Goal: Find specific page/section: Locate a particular part of the current website

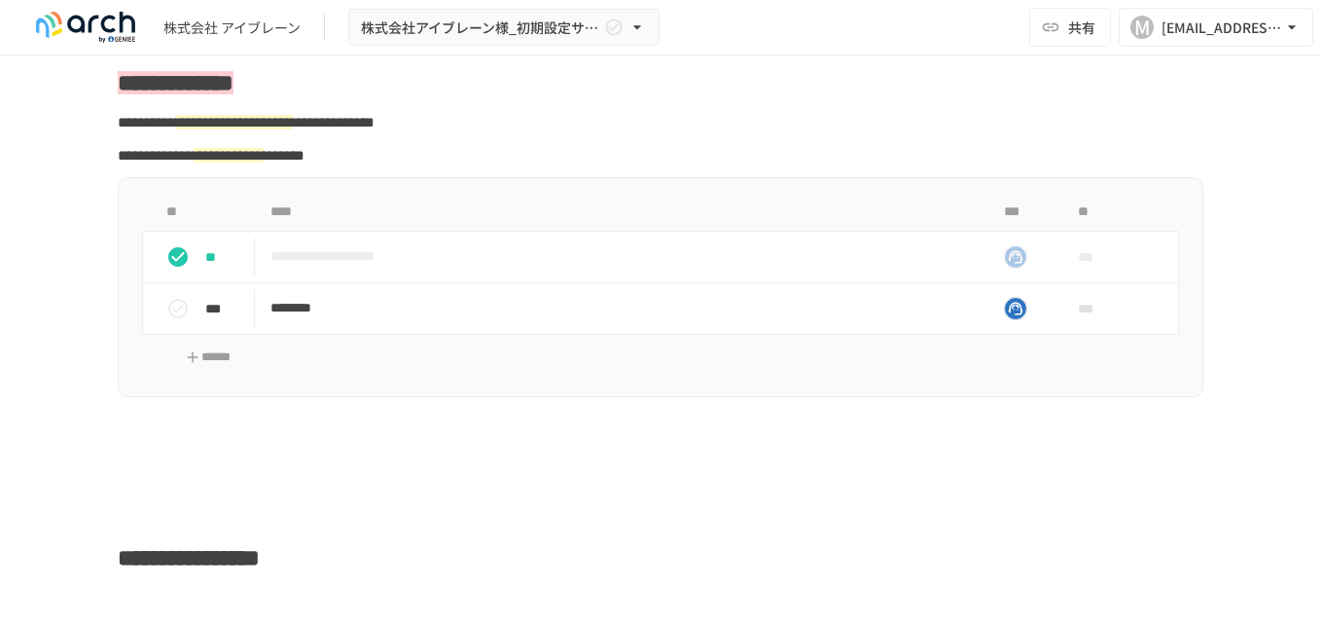
scroll to position [3113, 0]
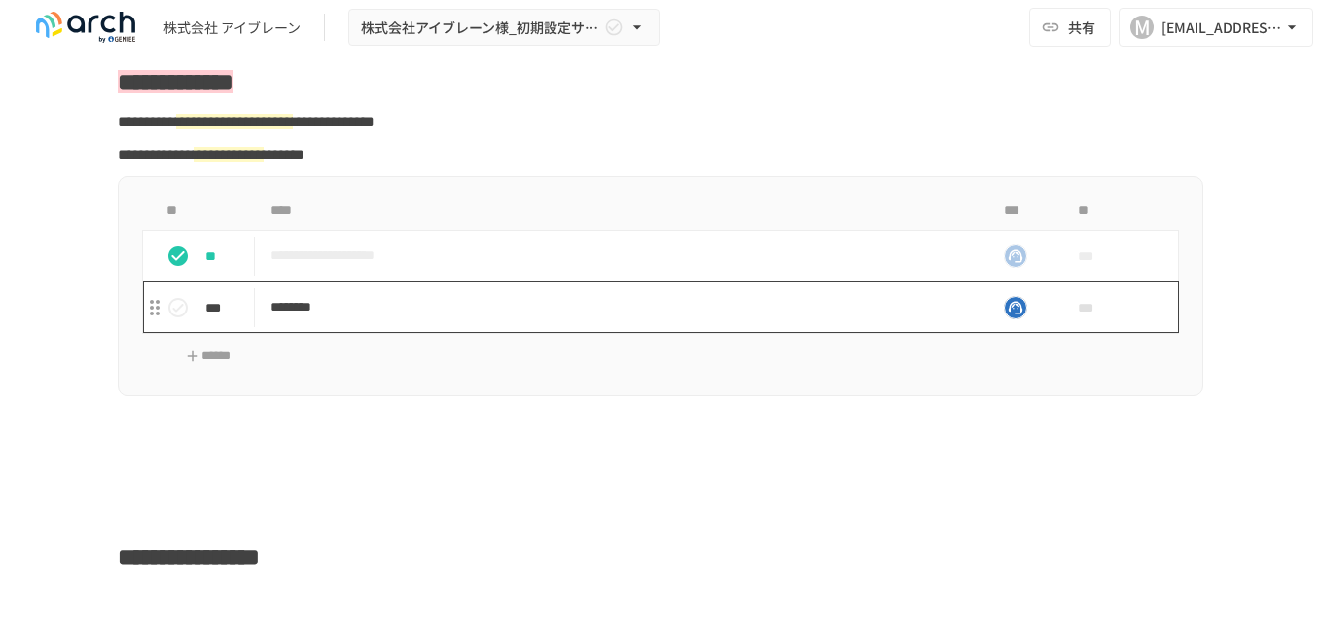
click at [370, 319] on p "********" at bounding box center [619, 307] width 698 height 24
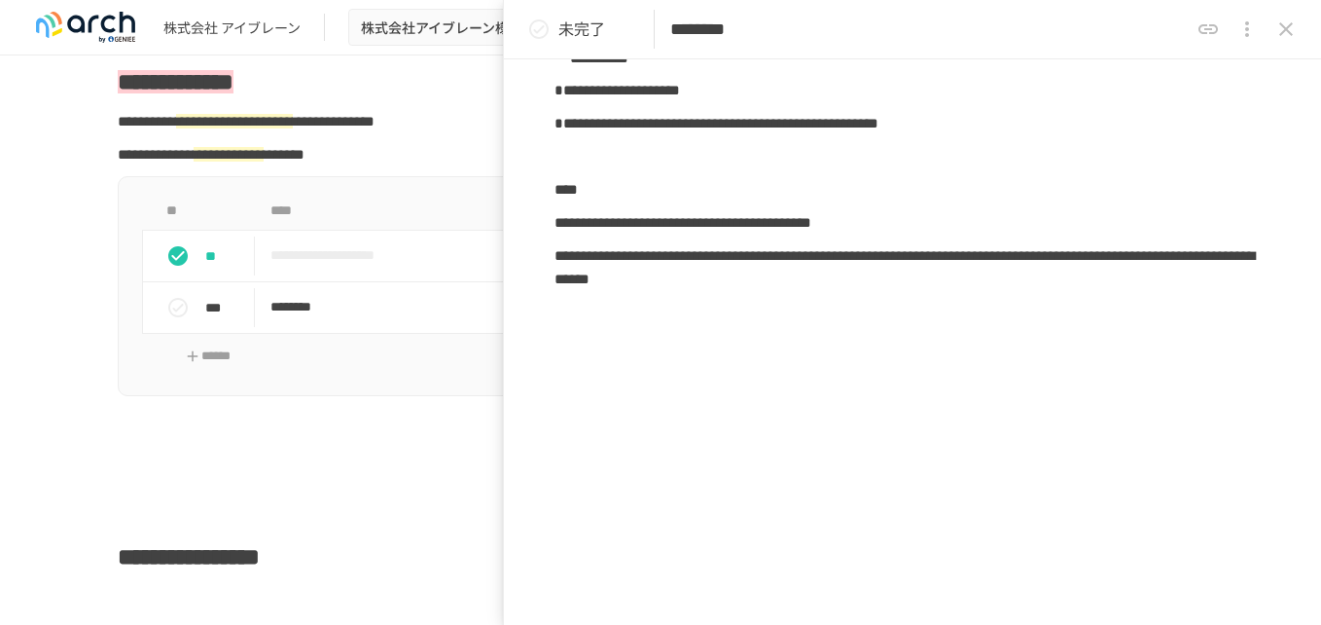
scroll to position [459, 0]
click at [1282, 37] on icon "close drawer" at bounding box center [1285, 29] width 23 height 23
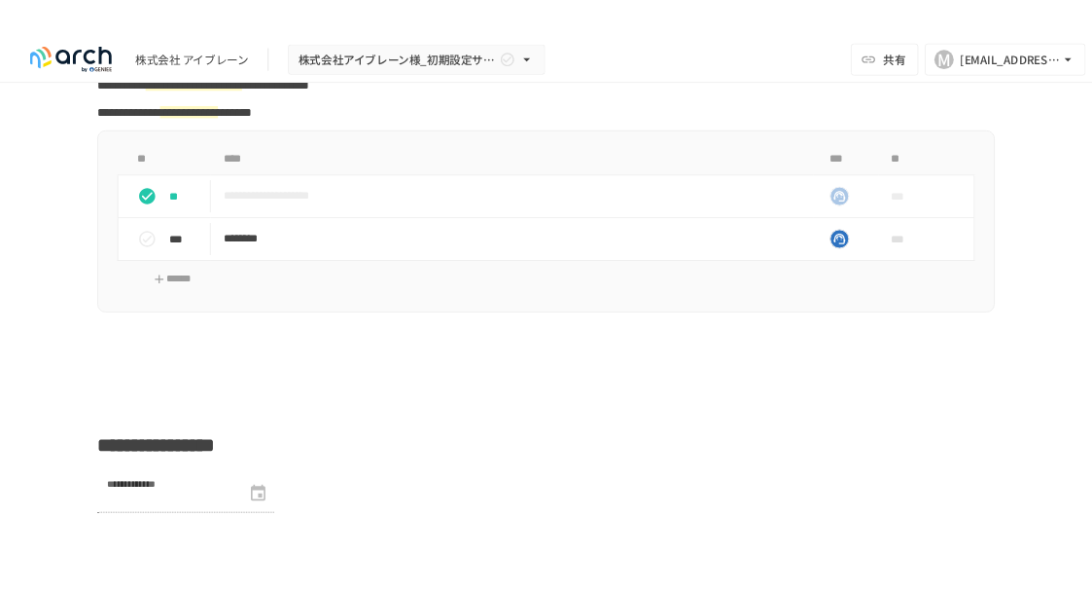
scroll to position [3210, 0]
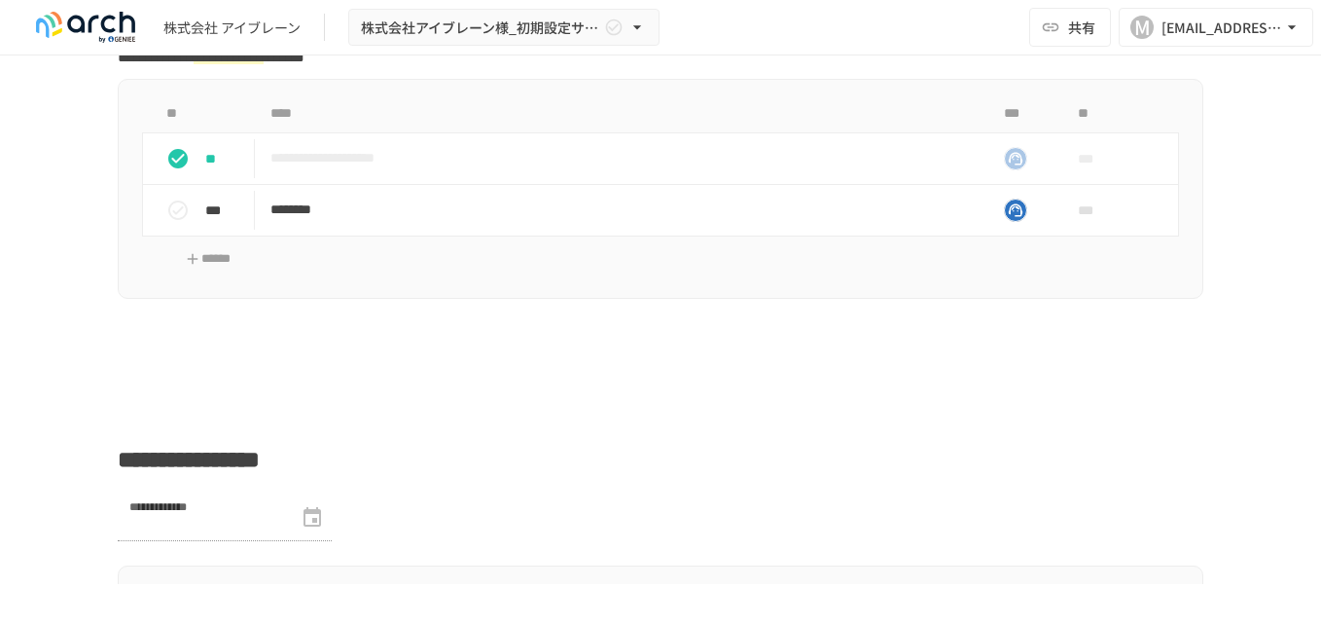
click at [57, 22] on img at bounding box center [85, 27] width 125 height 31
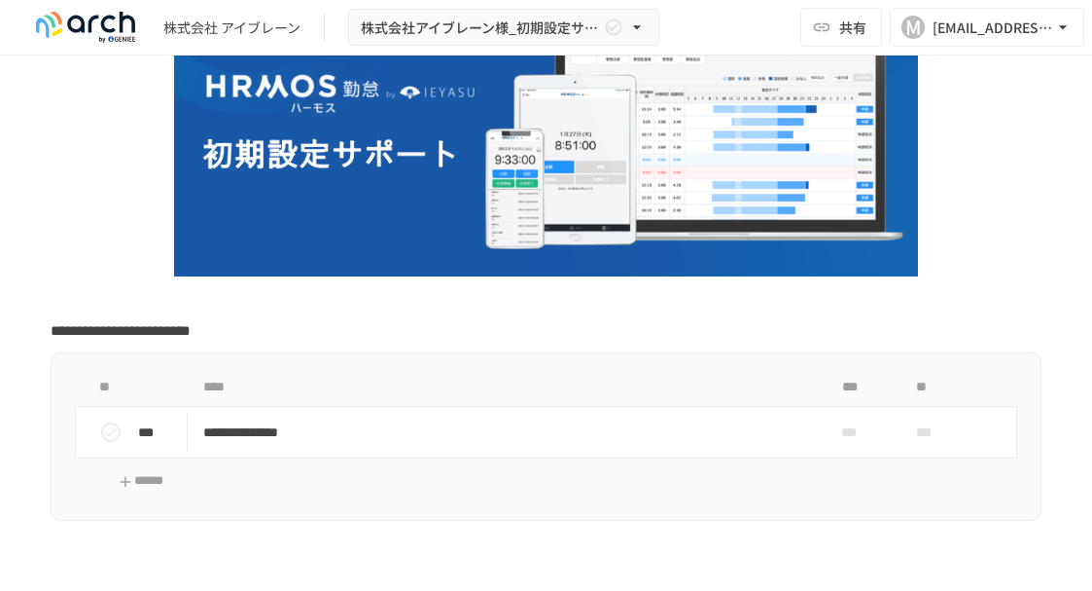
scroll to position [389, 0]
